Goal: Information Seeking & Learning: Check status

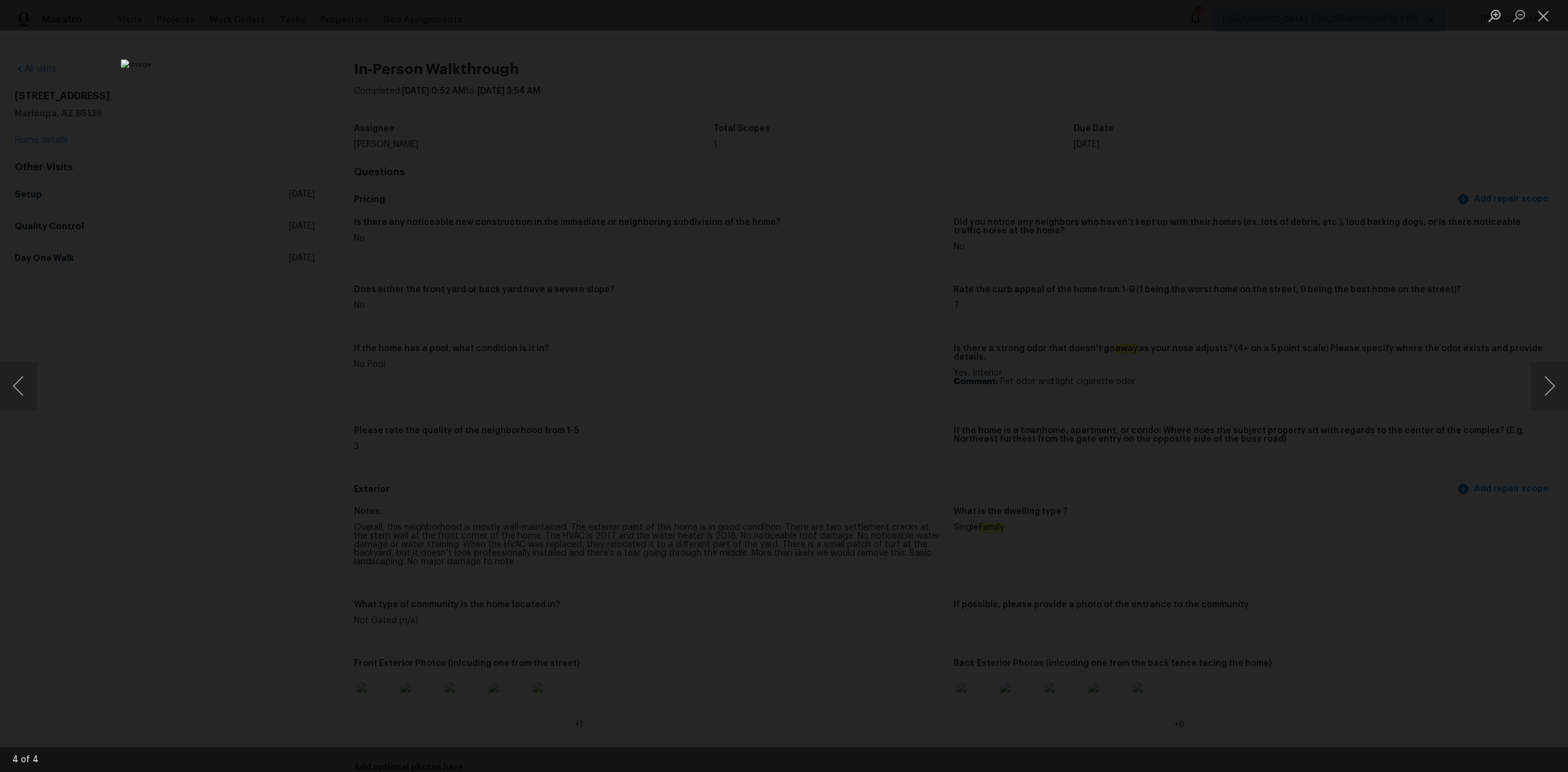
scroll to position [898, 0]
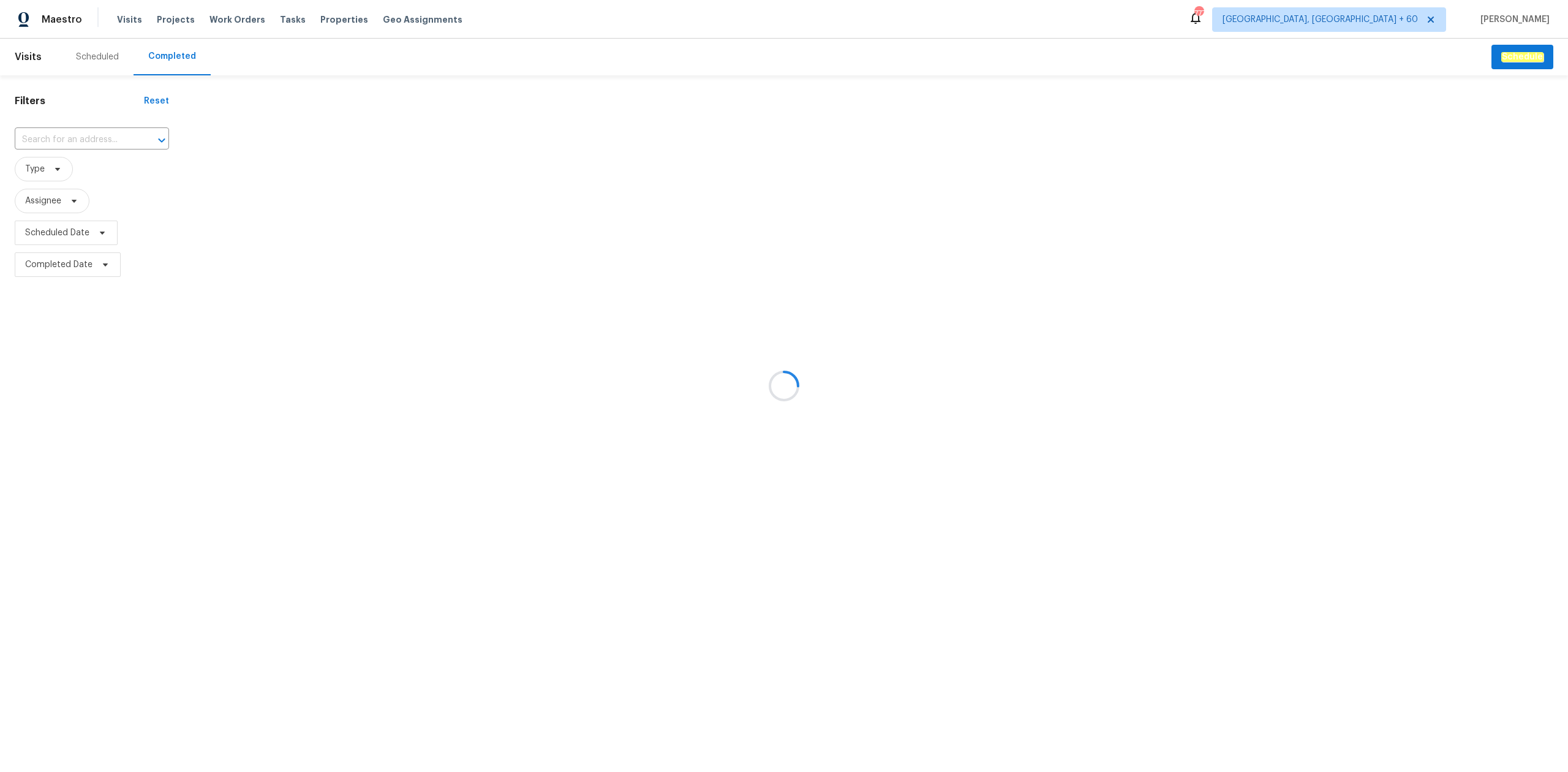
click at [64, 130] on div at bounding box center [784, 386] width 1568 height 772
click at [78, 137] on div at bounding box center [784, 386] width 1568 height 772
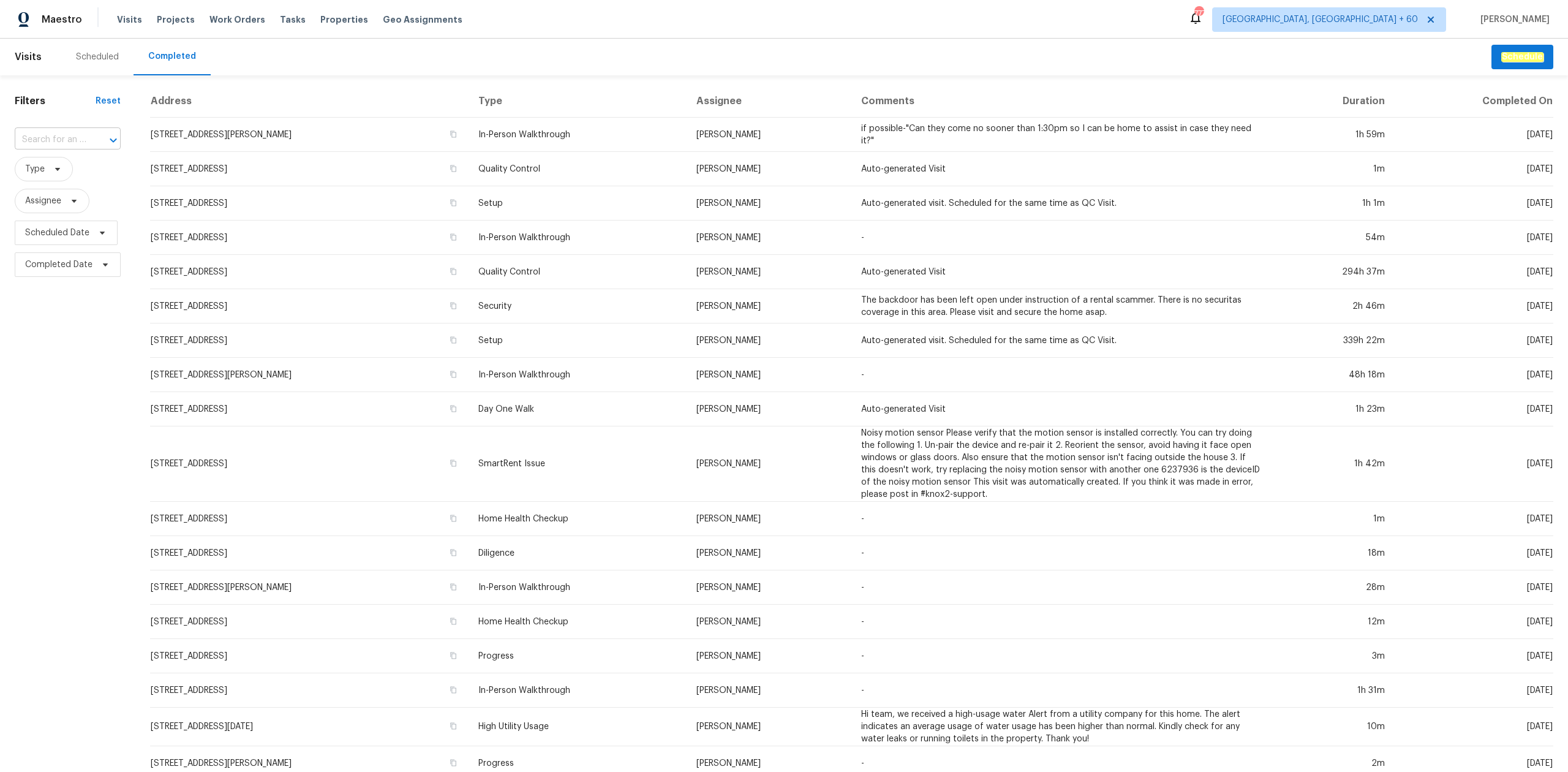
click at [67, 137] on input "text" at bounding box center [51, 140] width 71 height 19
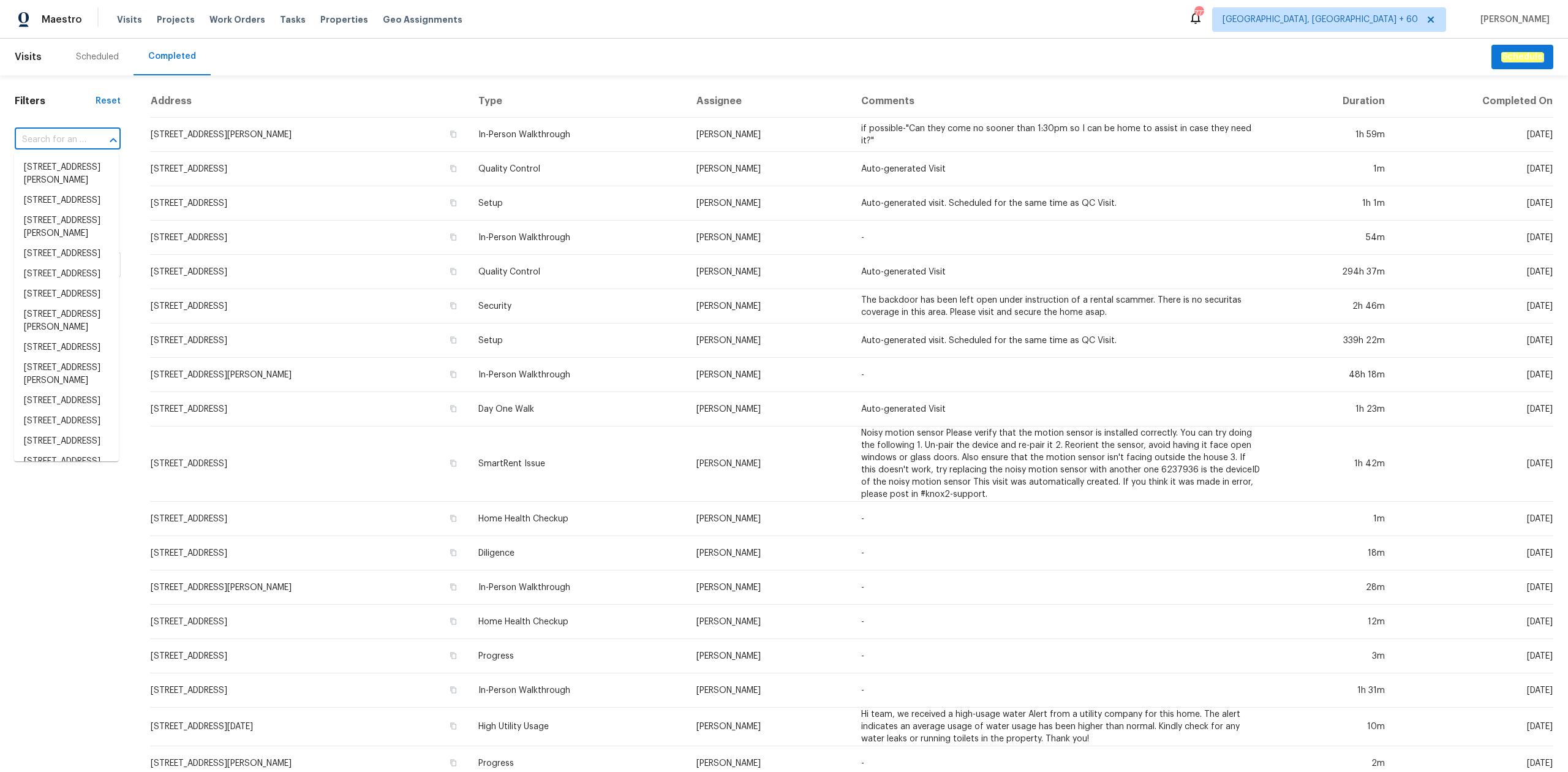
paste input "5176 Clarendon Rd, Indianapolis, IN 46208"
type input "5176 Clarendon Rd, Indianapolis, IN 46208"
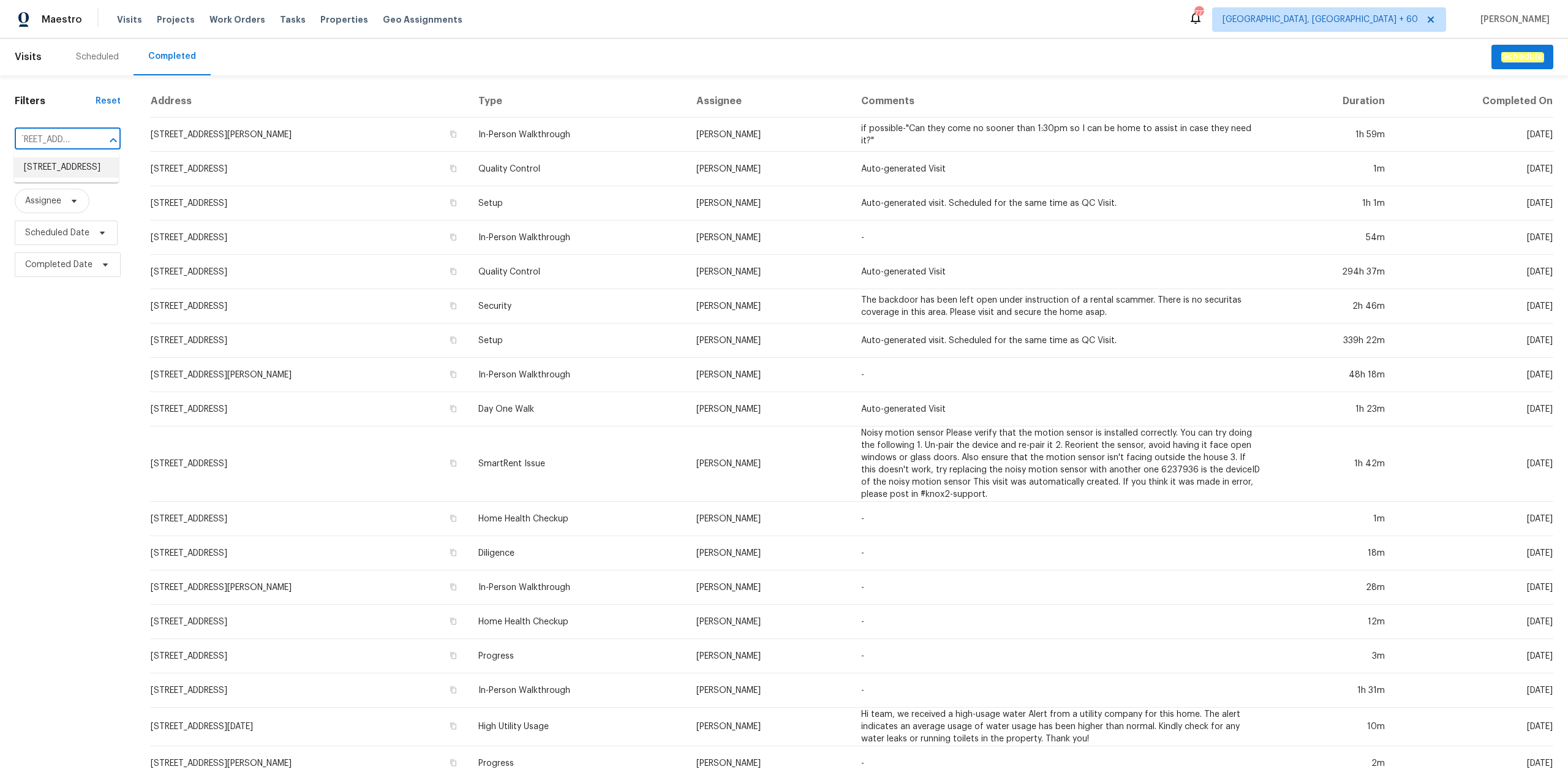
click at [63, 177] on li "5176 Clarendon Rd, Indianapolis, IN 46208" at bounding box center [67, 167] width 105 height 20
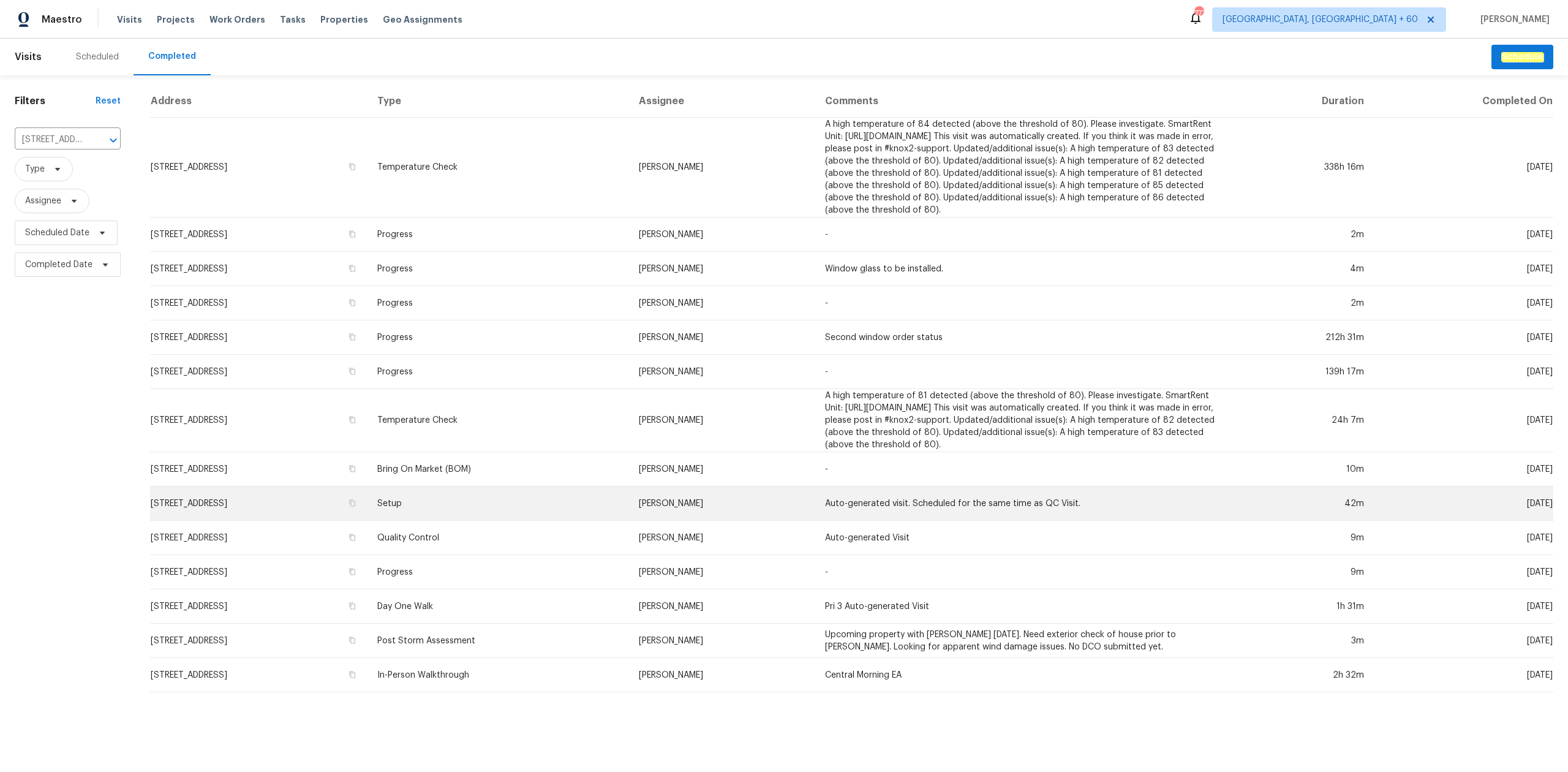
click at [615, 511] on td "Setup" at bounding box center [497, 503] width 261 height 35
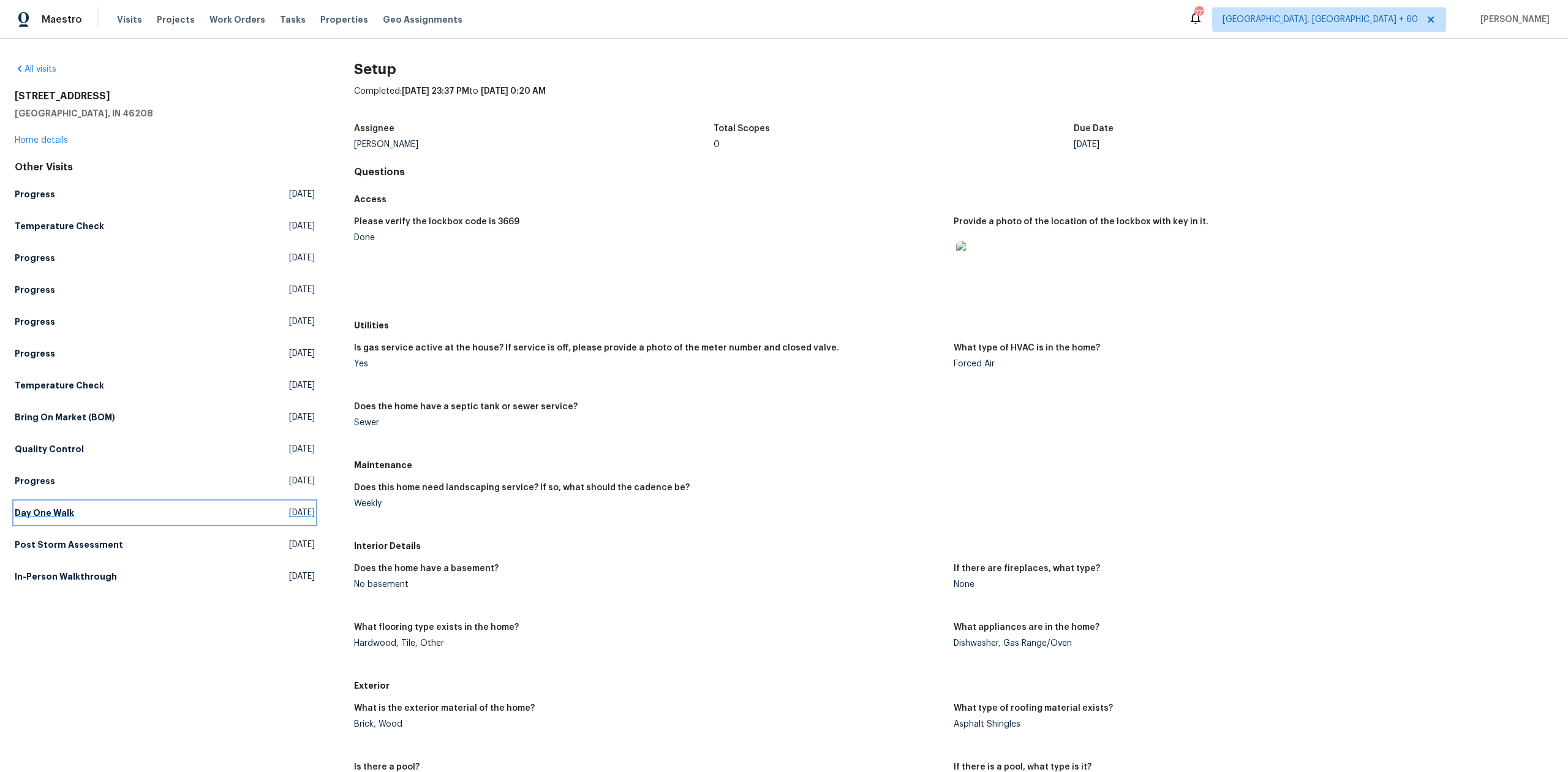
click at [110, 510] on link "Day One Walk Mon, Apr 21 2025" at bounding box center [165, 513] width 300 height 22
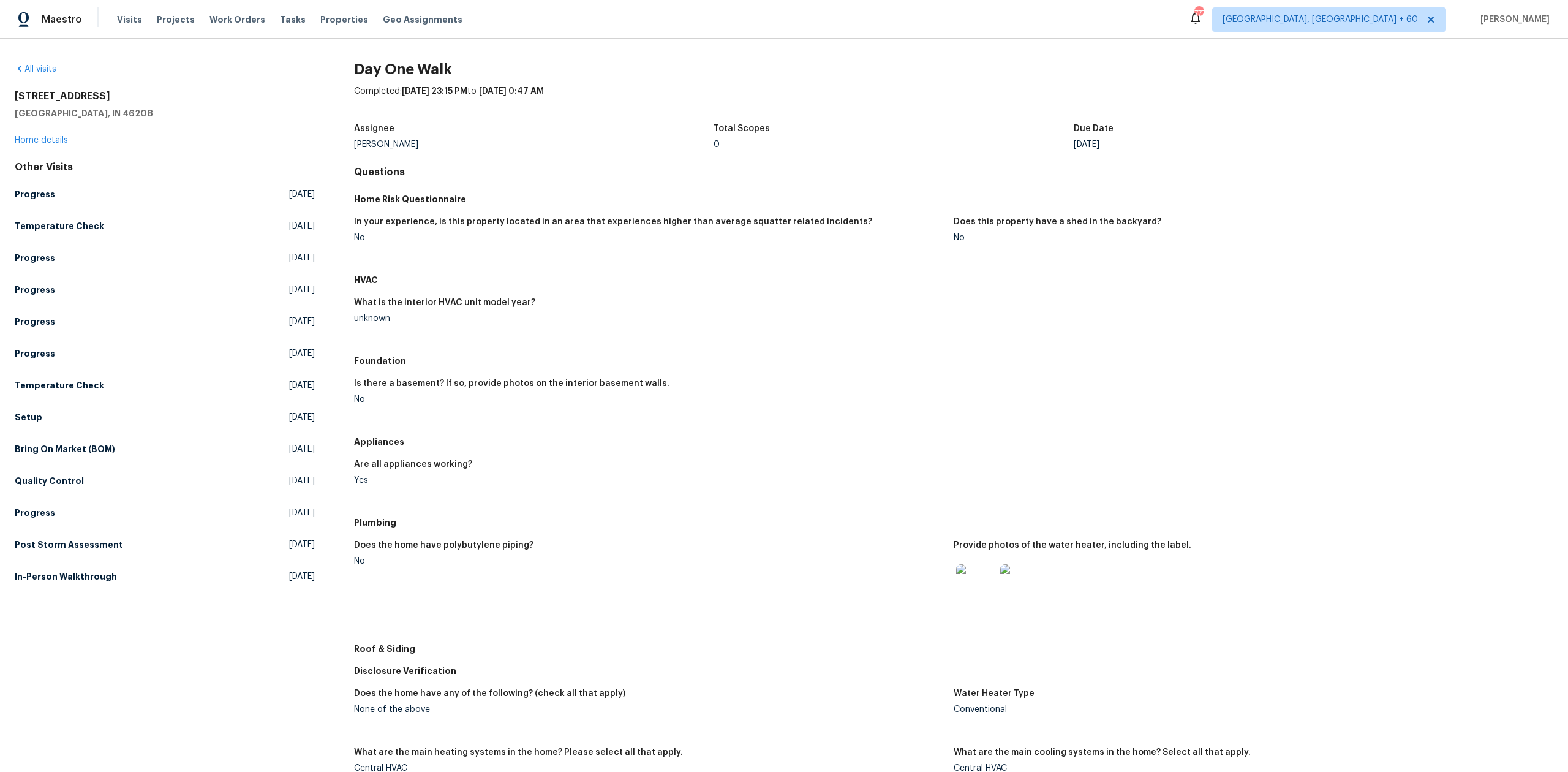
click at [731, 370] on div "Foundation" at bounding box center [954, 361] width 1199 height 22
click at [217, 588] on div "All visits 5176 Clarendon Rd Indianapolis, IN 46208 Home details Other Visits P…" at bounding box center [165, 577] width 300 height 1028
click at [213, 578] on link "In-Person Walkthrough Fri, Feb 07 2025" at bounding box center [165, 577] width 300 height 22
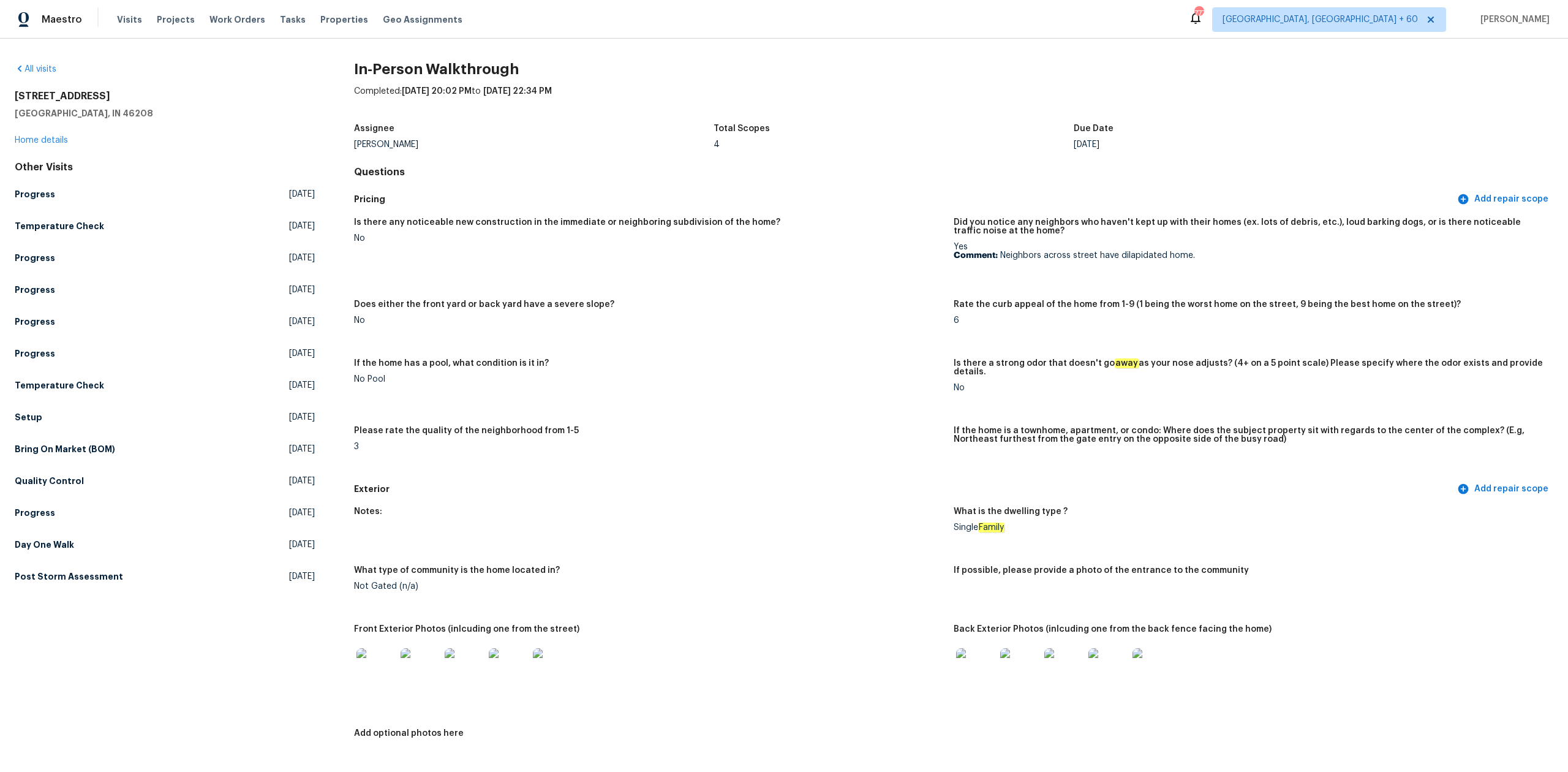
click at [738, 429] on div "Please rate the quality of the neighborhood from 1-5" at bounding box center [649, 434] width 590 height 16
click at [99, 416] on link "Setup Thu, May 08 2025" at bounding box center [165, 417] width 300 height 22
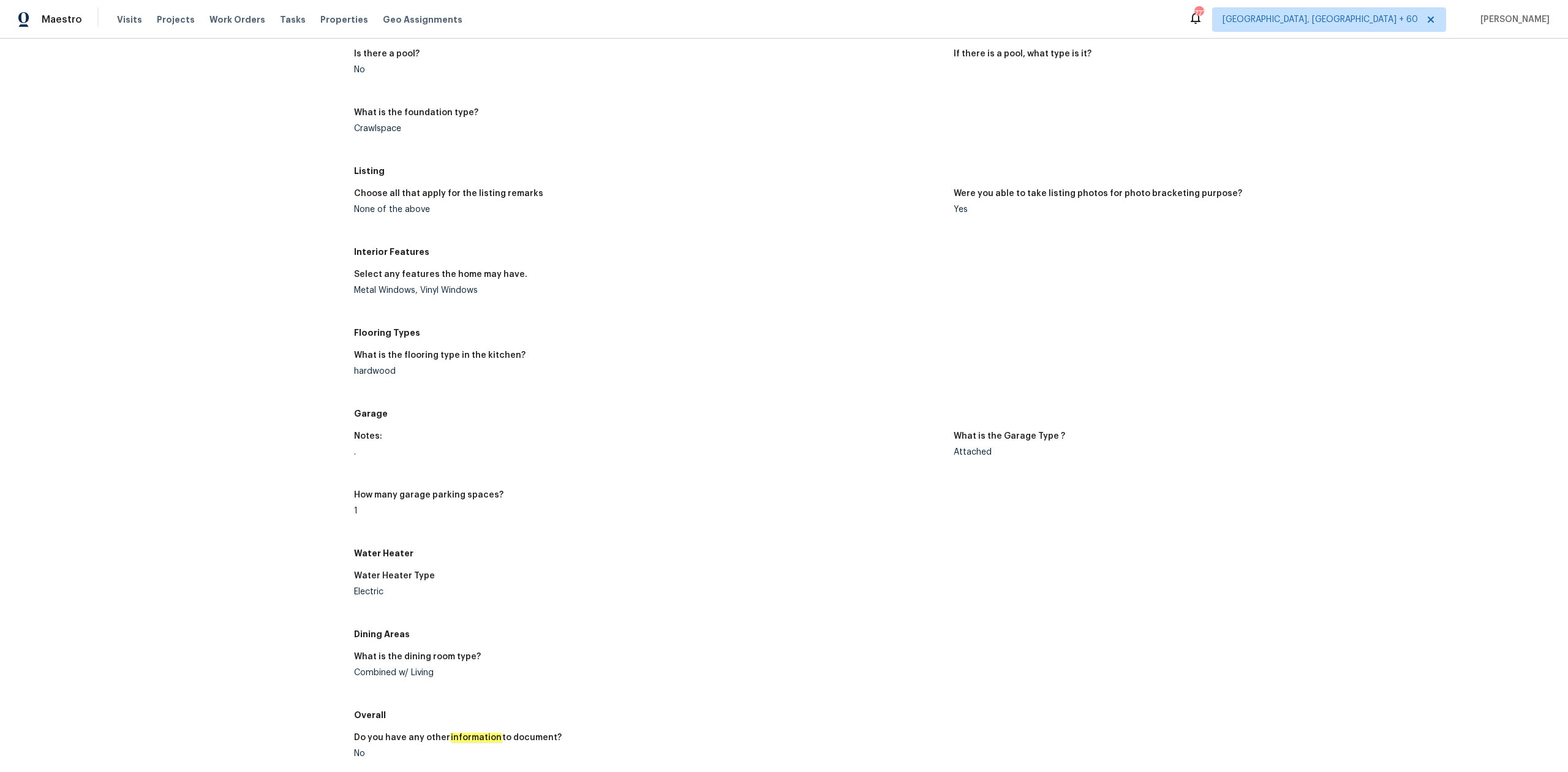
scroll to position [735, 0]
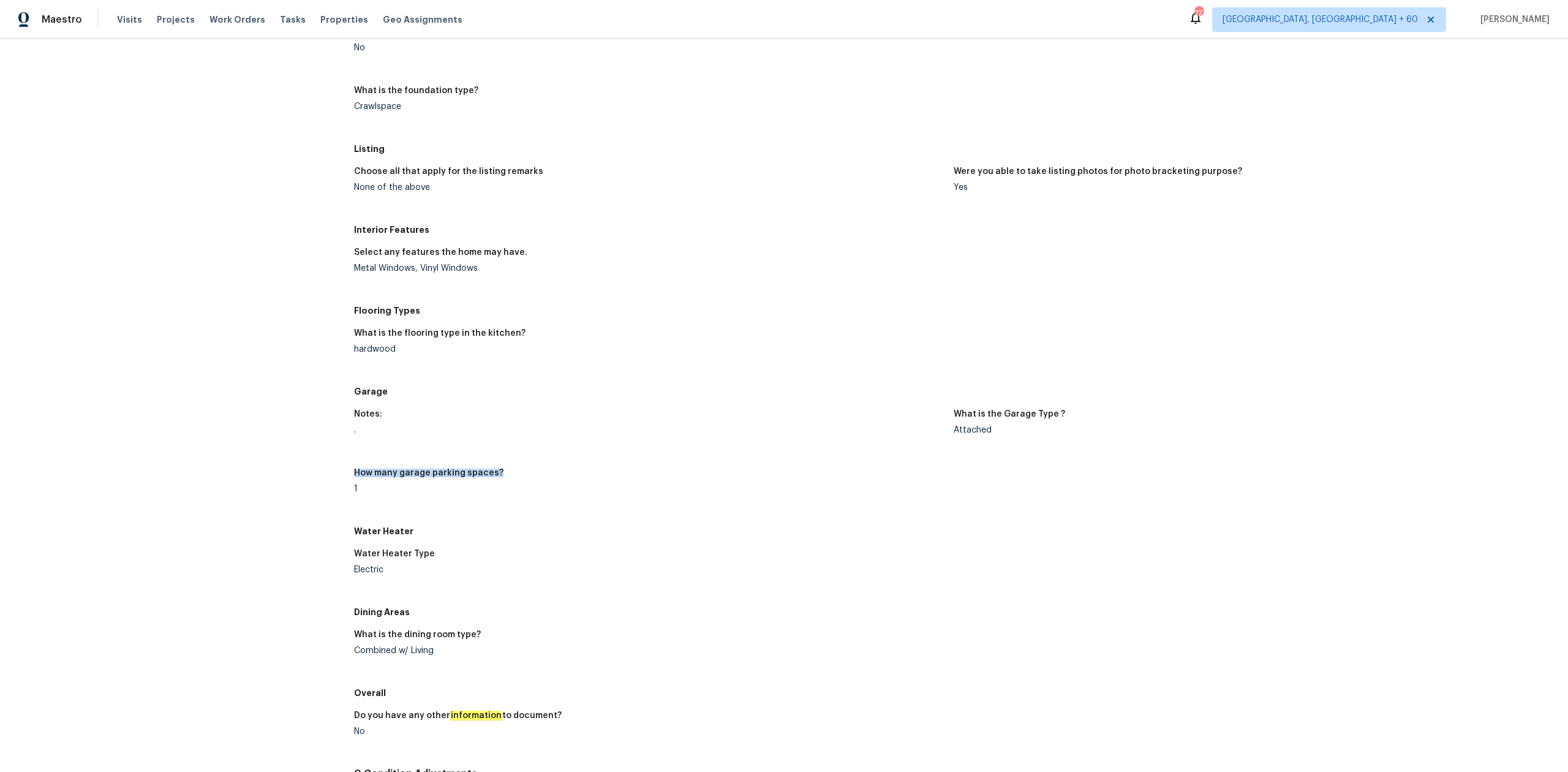
drag, startPoint x: 337, startPoint y: 479, endPoint x: 539, endPoint y: 474, distance: 202.1
click at [533, 473] on div "All visits 5176 Clarendon Rd Indianapolis, IN 46208 Home details Other Visits P…" at bounding box center [784, 112] width 1538 height 1569
click at [822, 427] on div "." at bounding box center [649, 430] width 590 height 9
click at [819, 428] on div "." at bounding box center [649, 430] width 590 height 9
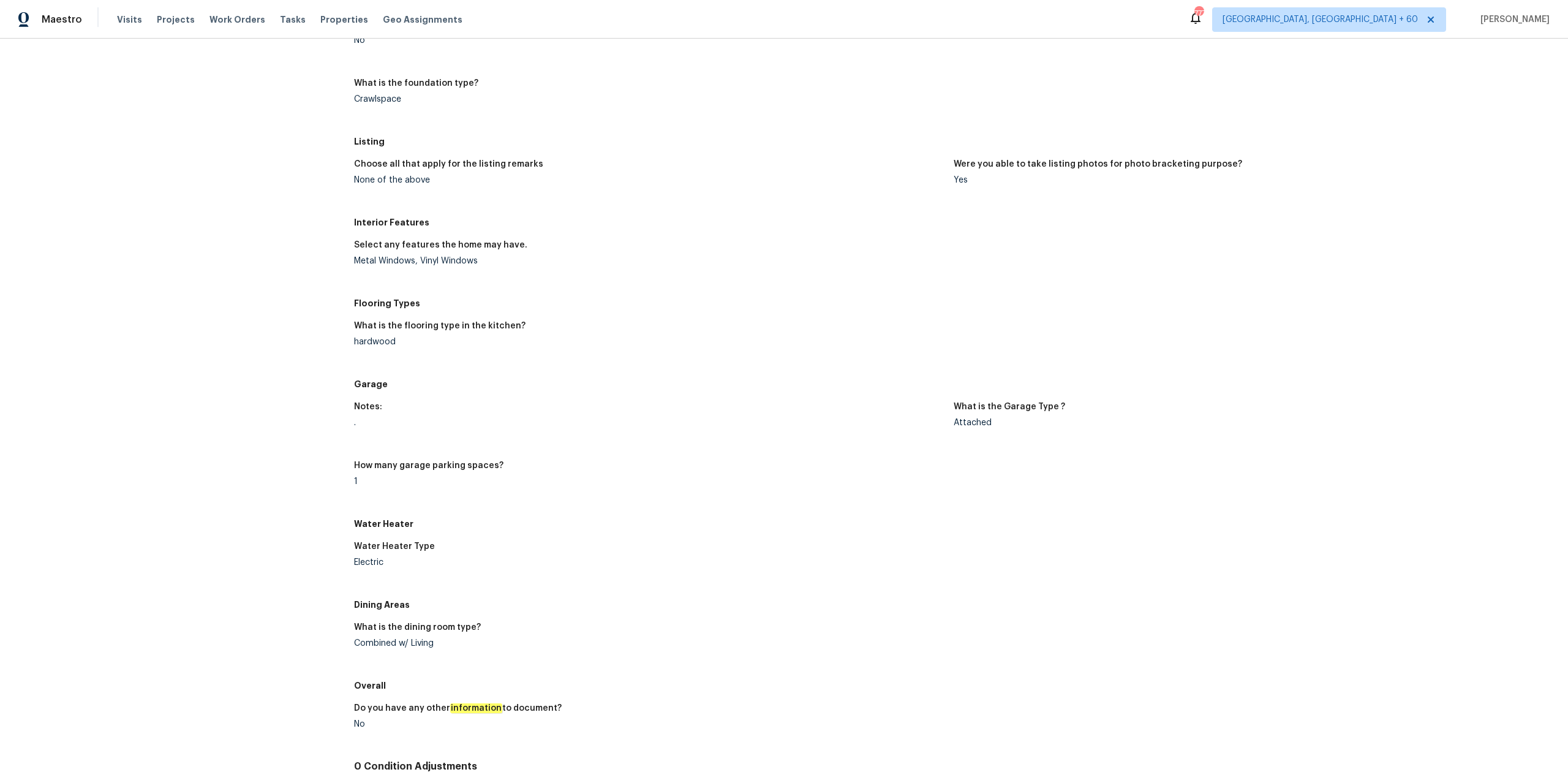
scroll to position [816, 0]
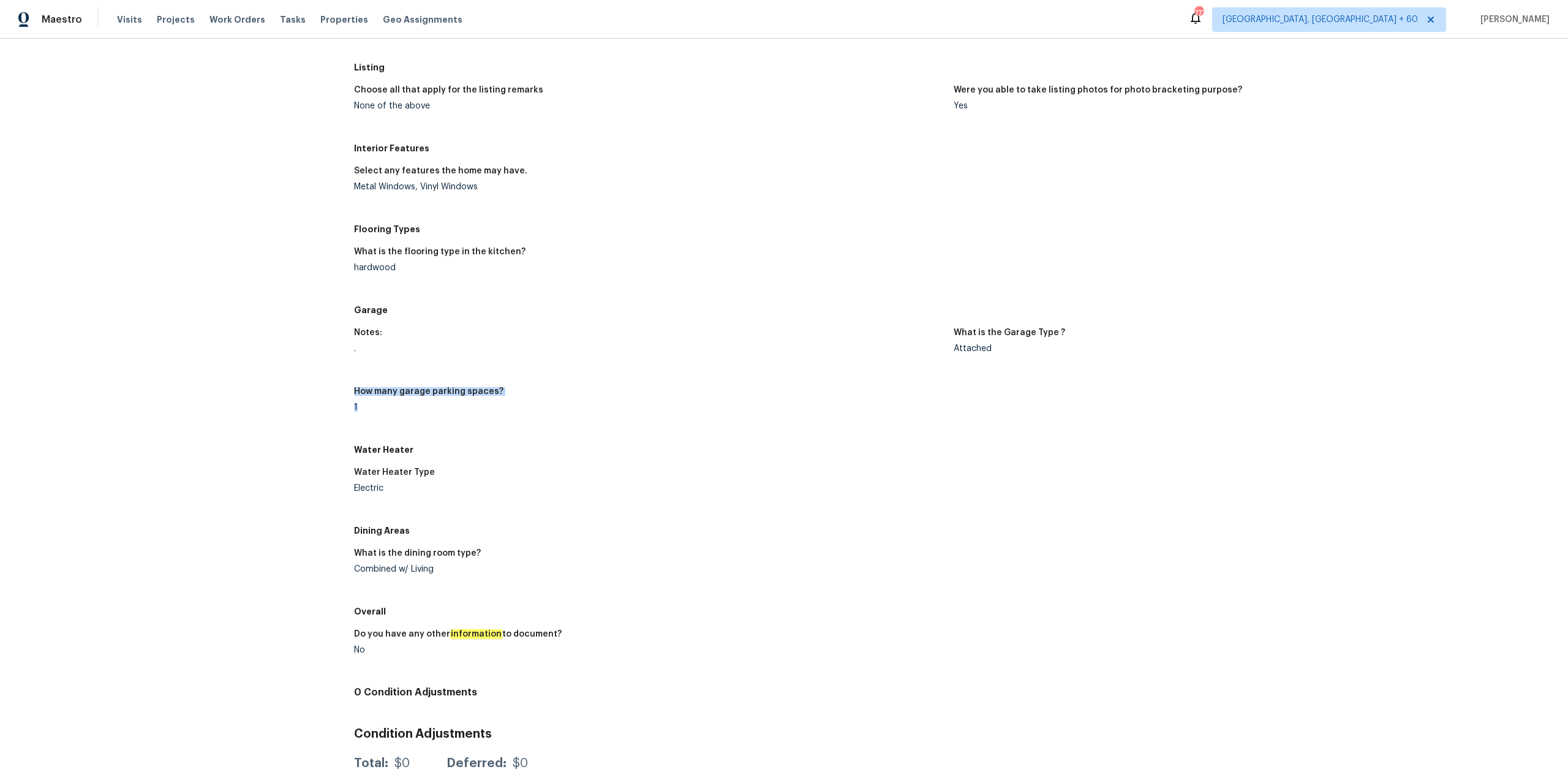
drag, startPoint x: 343, startPoint y: 399, endPoint x: 452, endPoint y: 410, distance: 109.6
click at [452, 410] on div "All visits 5176 Clarendon Rd Indianapolis, IN 46208 Home details Other Visits P…" at bounding box center [784, 31] width 1538 height 1569
click at [637, 376] on div "Notes: . What is the Garage Type ? Attached How many garage parking spaces? 1" at bounding box center [954, 380] width 1199 height 118
drag, startPoint x: 341, startPoint y: 356, endPoint x: 469, endPoint y: 351, distance: 128.1
click at [466, 351] on div "All visits 5176 Clarendon Rd Indianapolis, IN 46208 Home details Other Visits P…" at bounding box center [784, 31] width 1538 height 1569
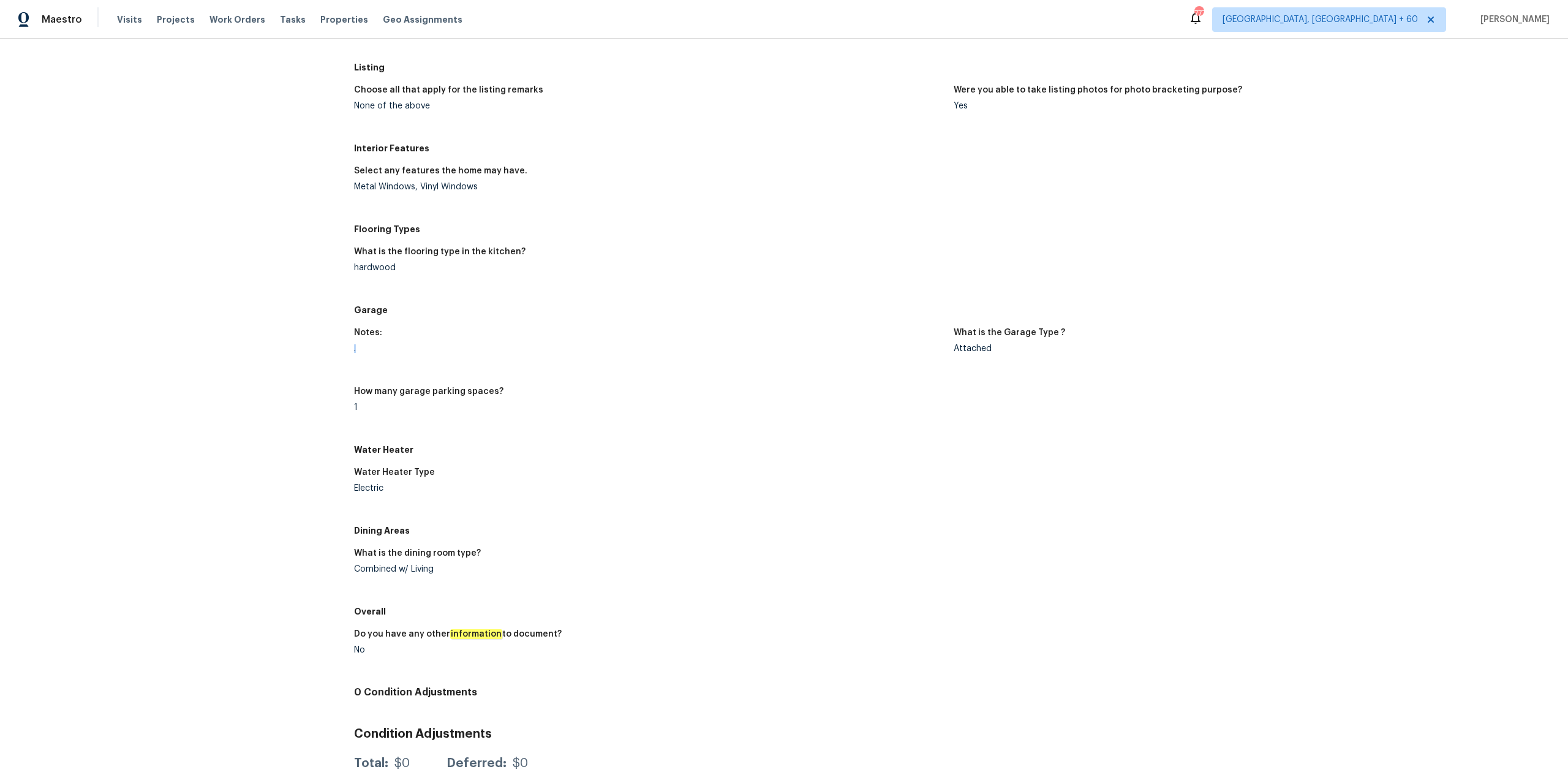
drag, startPoint x: 548, startPoint y: 368, endPoint x: 410, endPoint y: 407, distance: 143.4
click at [548, 370] on figure "Notes: ." at bounding box center [654, 351] width 599 height 44
drag, startPoint x: 328, startPoint y: 409, endPoint x: 460, endPoint y: 402, distance: 132.2
click at [457, 404] on div "All visits 5176 Clarendon Rd Indianapolis, IN 46208 Home details Other Visits P…" at bounding box center [784, 31] width 1538 height 1569
click at [601, 388] on div "How many garage parking spaces?" at bounding box center [649, 395] width 590 height 16
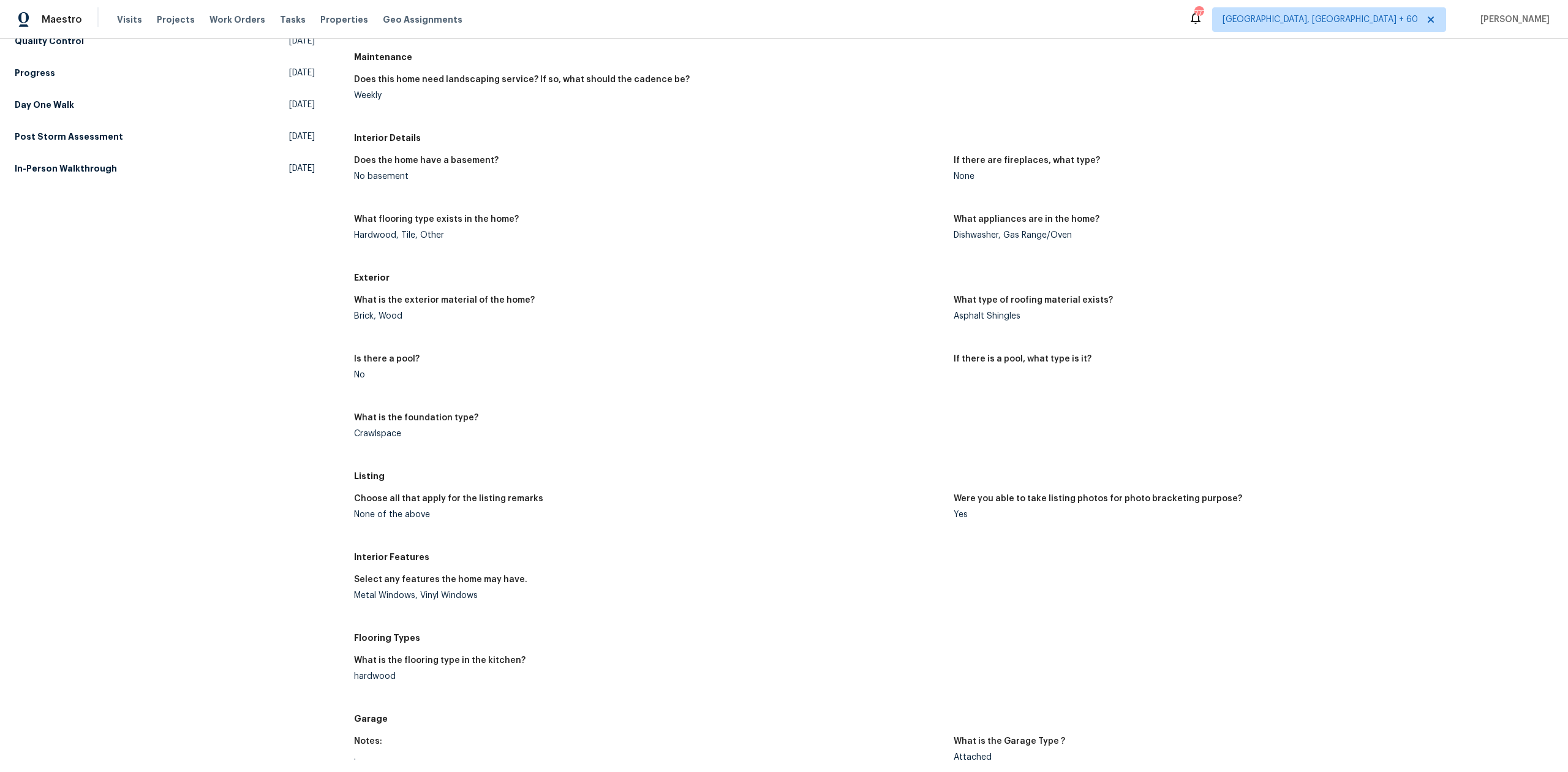
scroll to position [0, 0]
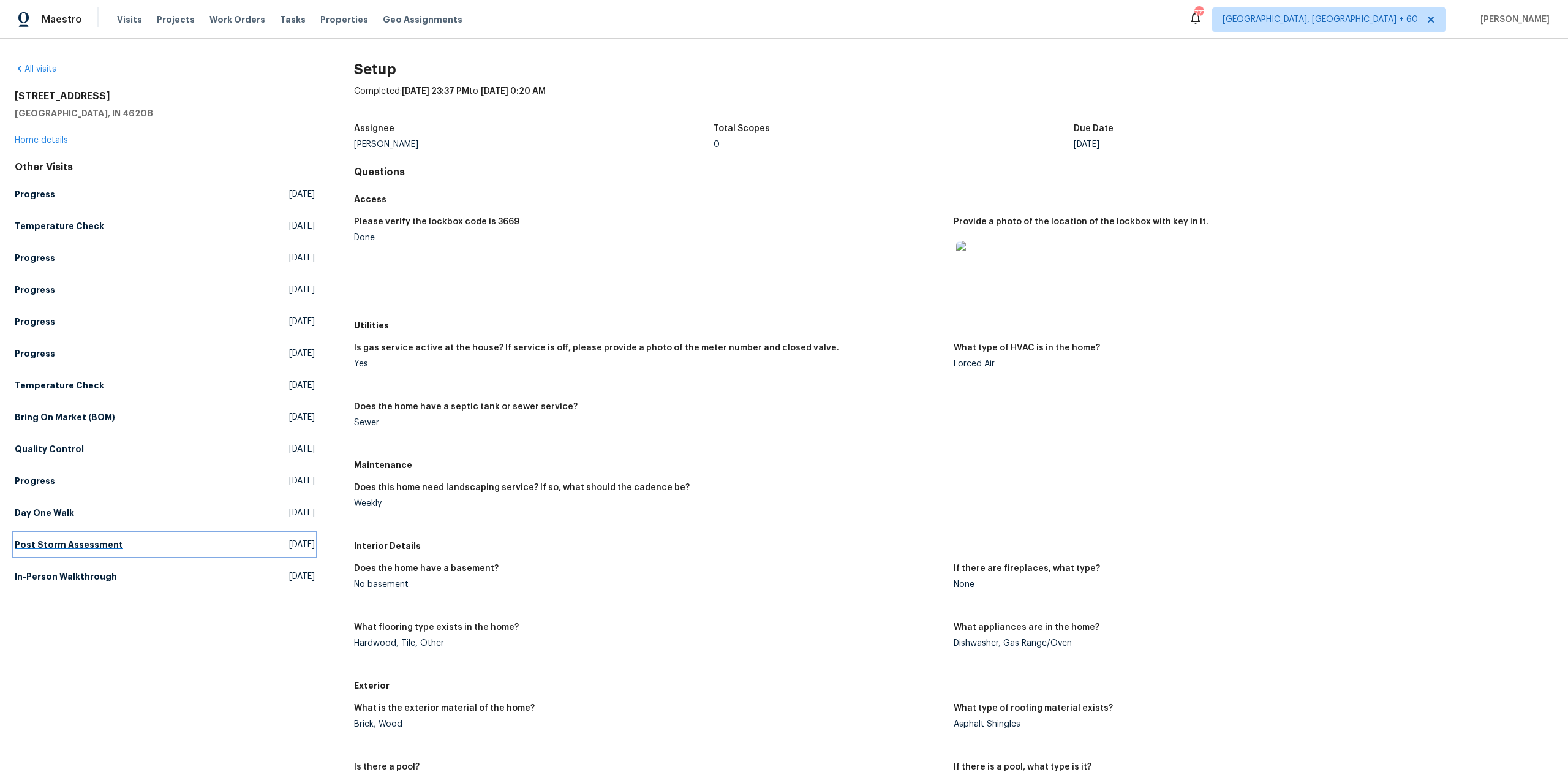
click at [136, 552] on link "Post Storm Assessment Wed, Apr 09 2025" at bounding box center [165, 545] width 300 height 22
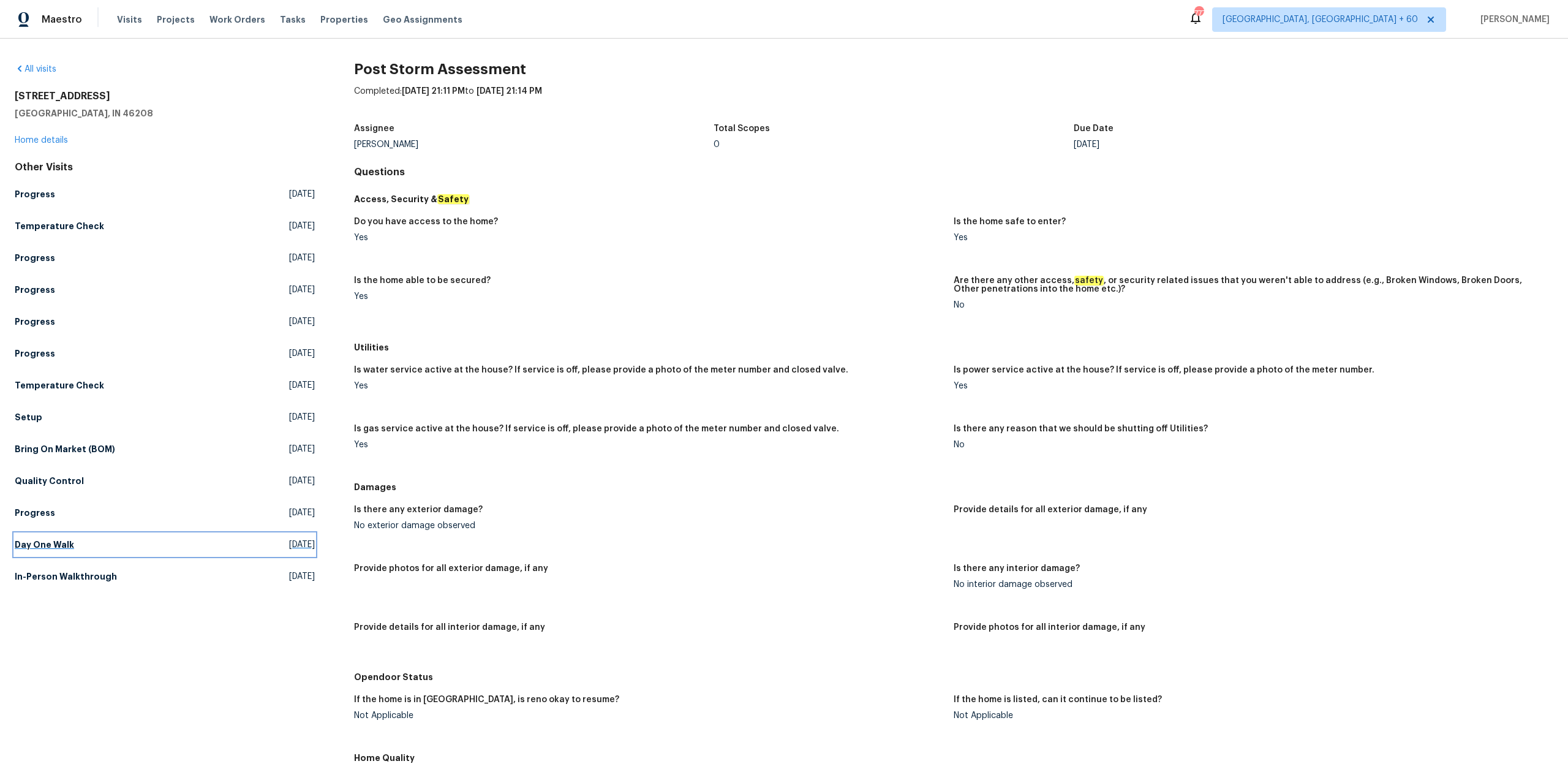
click at [173, 547] on link "Day One Walk Mon, Apr 21 2025" at bounding box center [165, 545] width 300 height 22
